Goal: Information Seeking & Learning: Learn about a topic

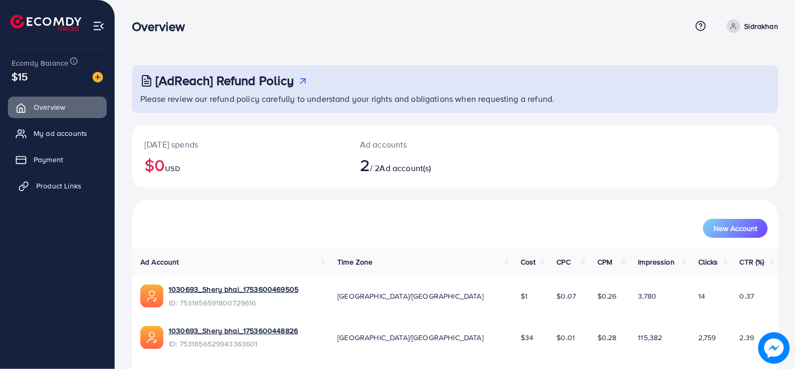
click at [50, 188] on span "Product Links" at bounding box center [58, 186] width 45 height 11
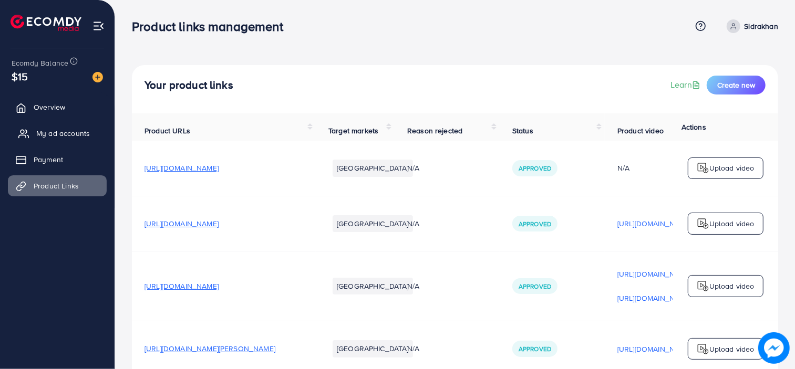
click at [59, 138] on span "My ad accounts" at bounding box center [63, 133] width 54 height 11
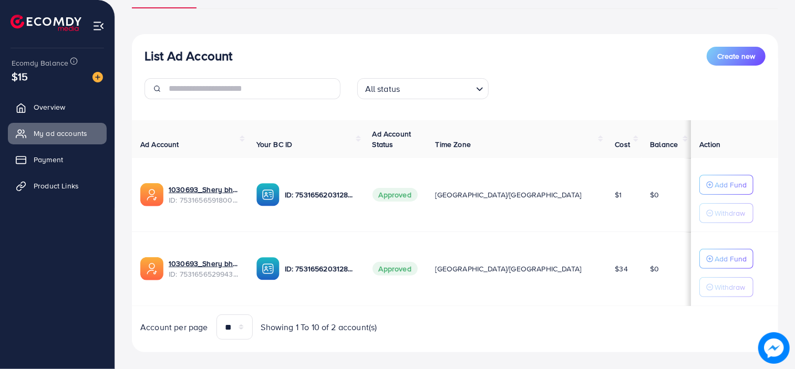
scroll to position [105, 0]
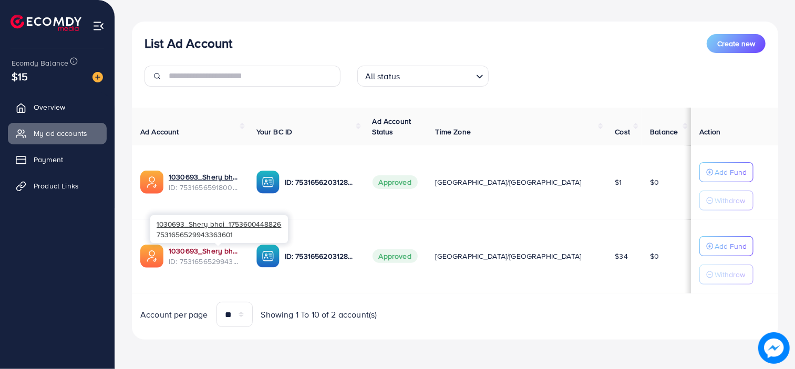
click at [213, 254] on link "1030693_Shery bhai_1753600448826" at bounding box center [204, 251] width 71 height 11
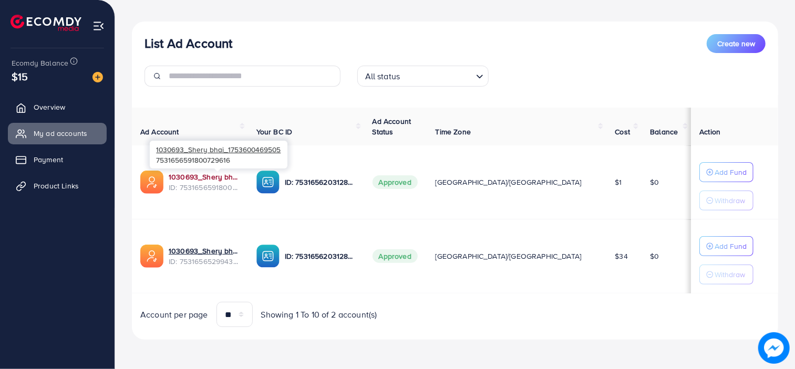
click at [202, 176] on link "1030693_Shery bhai_1753600469505" at bounding box center [204, 177] width 71 height 11
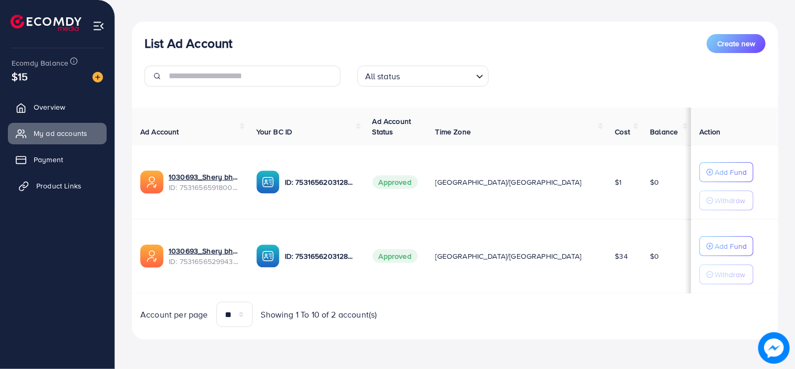
click at [51, 182] on span "Product Links" at bounding box center [58, 186] width 45 height 11
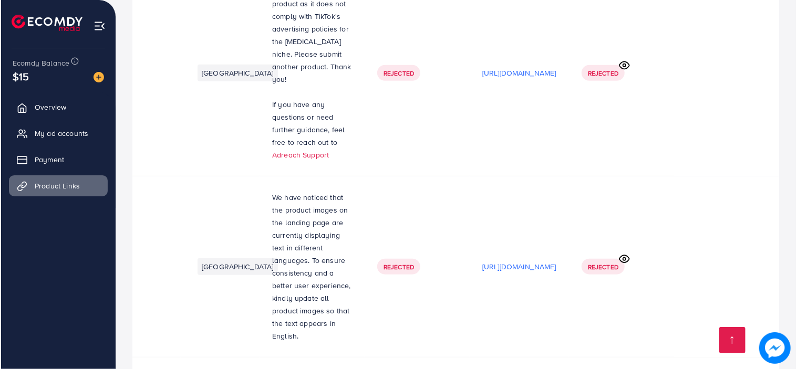
scroll to position [2895, 0]
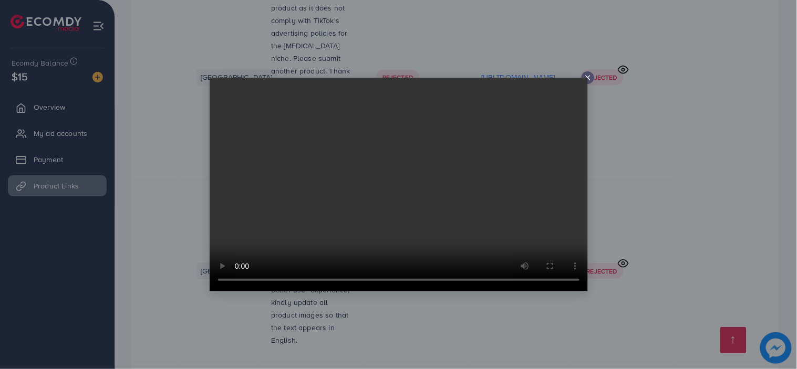
click at [587, 79] on video at bounding box center [399, 185] width 378 height 214
click at [585, 78] on video at bounding box center [399, 185] width 378 height 214
click at [587, 75] on icon at bounding box center [588, 78] width 8 height 8
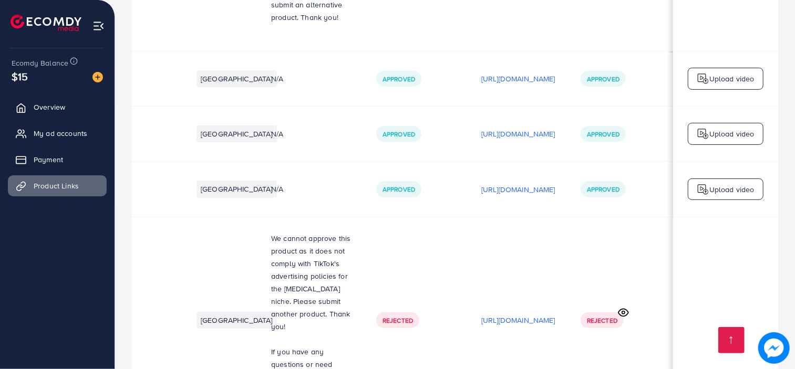
scroll to position [2651, 0]
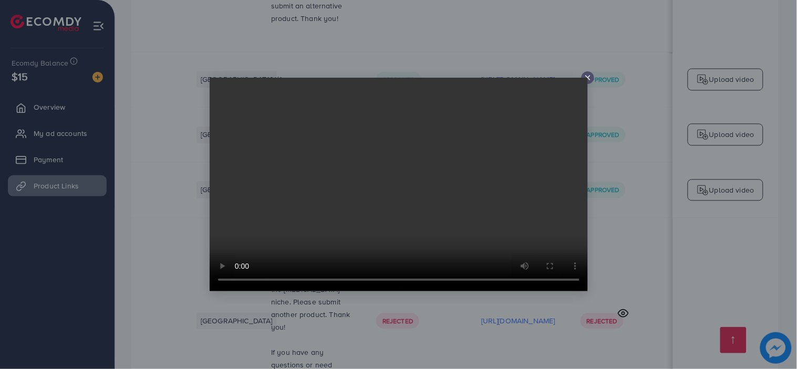
click at [587, 76] on icon at bounding box center [588, 78] width 8 height 8
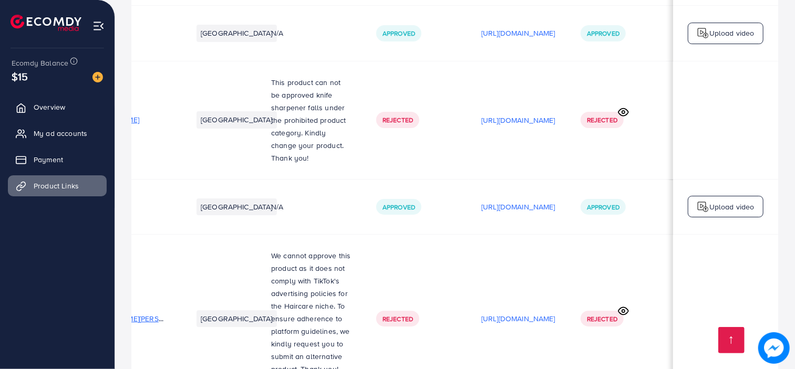
scroll to position [2271, 0]
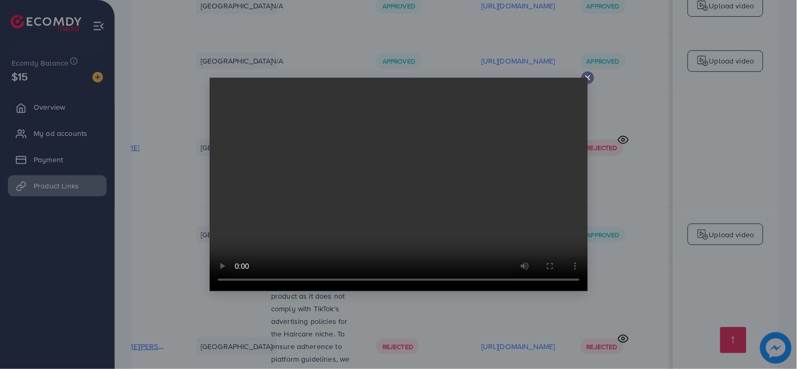
click at [586, 76] on line at bounding box center [588, 78] width 4 height 4
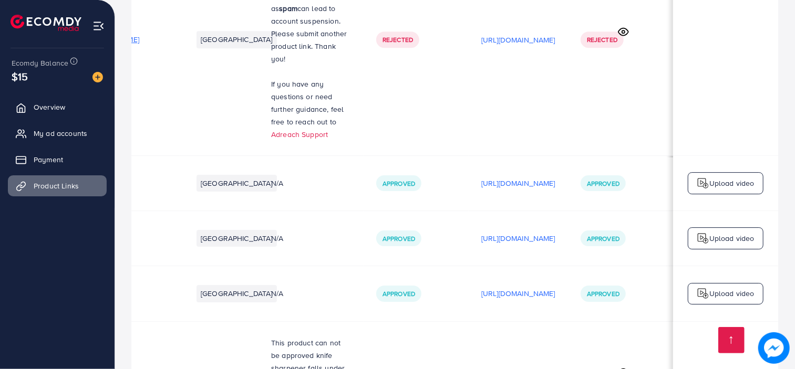
scroll to position [2038, 0]
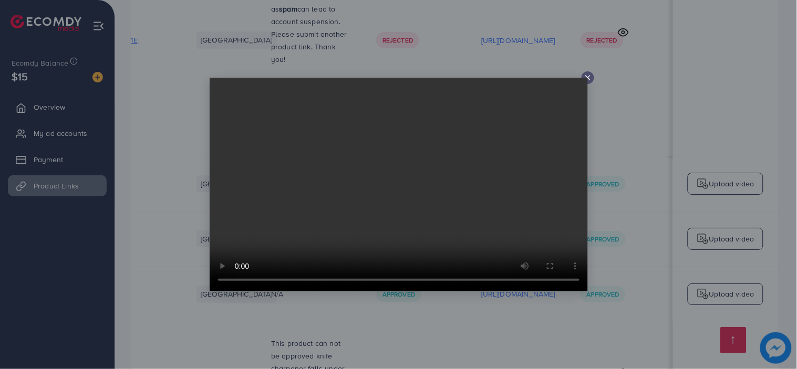
click at [589, 77] on line at bounding box center [588, 78] width 4 height 4
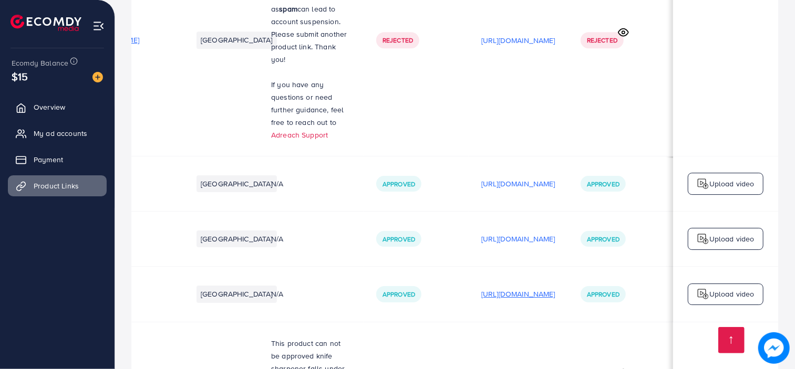
click at [534, 288] on p "[URL][DOMAIN_NAME]" at bounding box center [518, 294] width 74 height 13
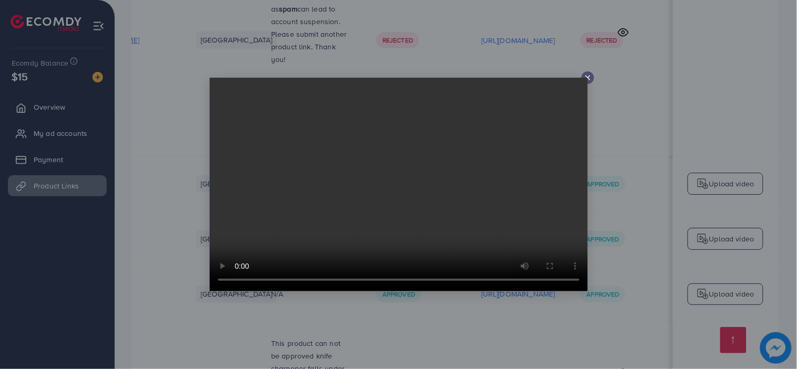
click at [588, 76] on icon at bounding box center [588, 78] width 8 height 8
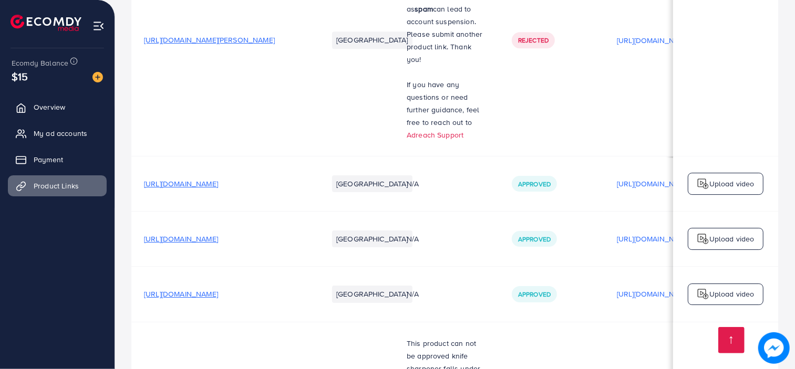
scroll to position [0, 0]
click at [219, 289] on span "[URL][DOMAIN_NAME]" at bounding box center [181, 294] width 74 height 11
